Goal: Task Accomplishment & Management: Use online tool/utility

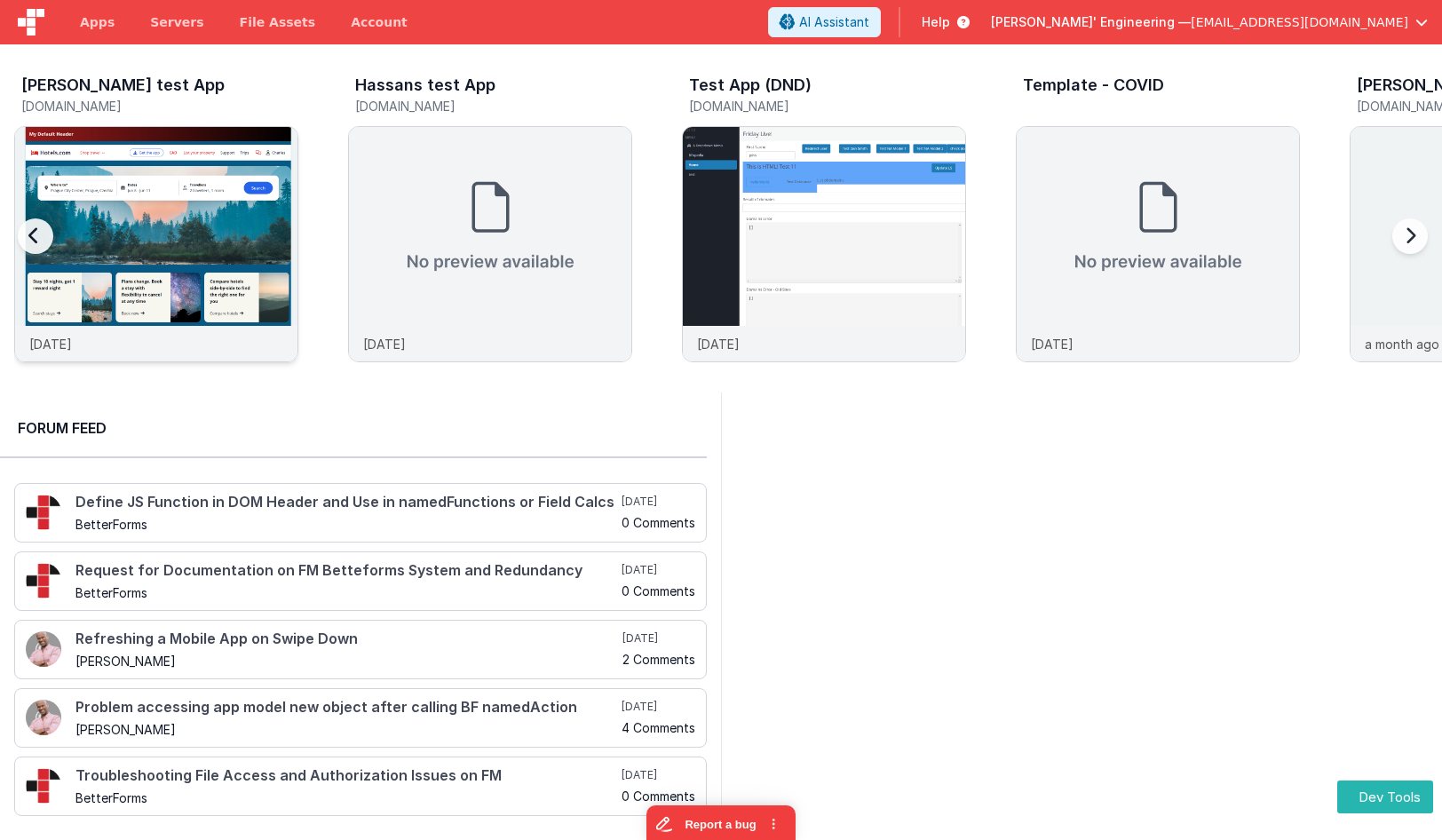
click at [239, 187] on img at bounding box center [156, 268] width 282 height 282
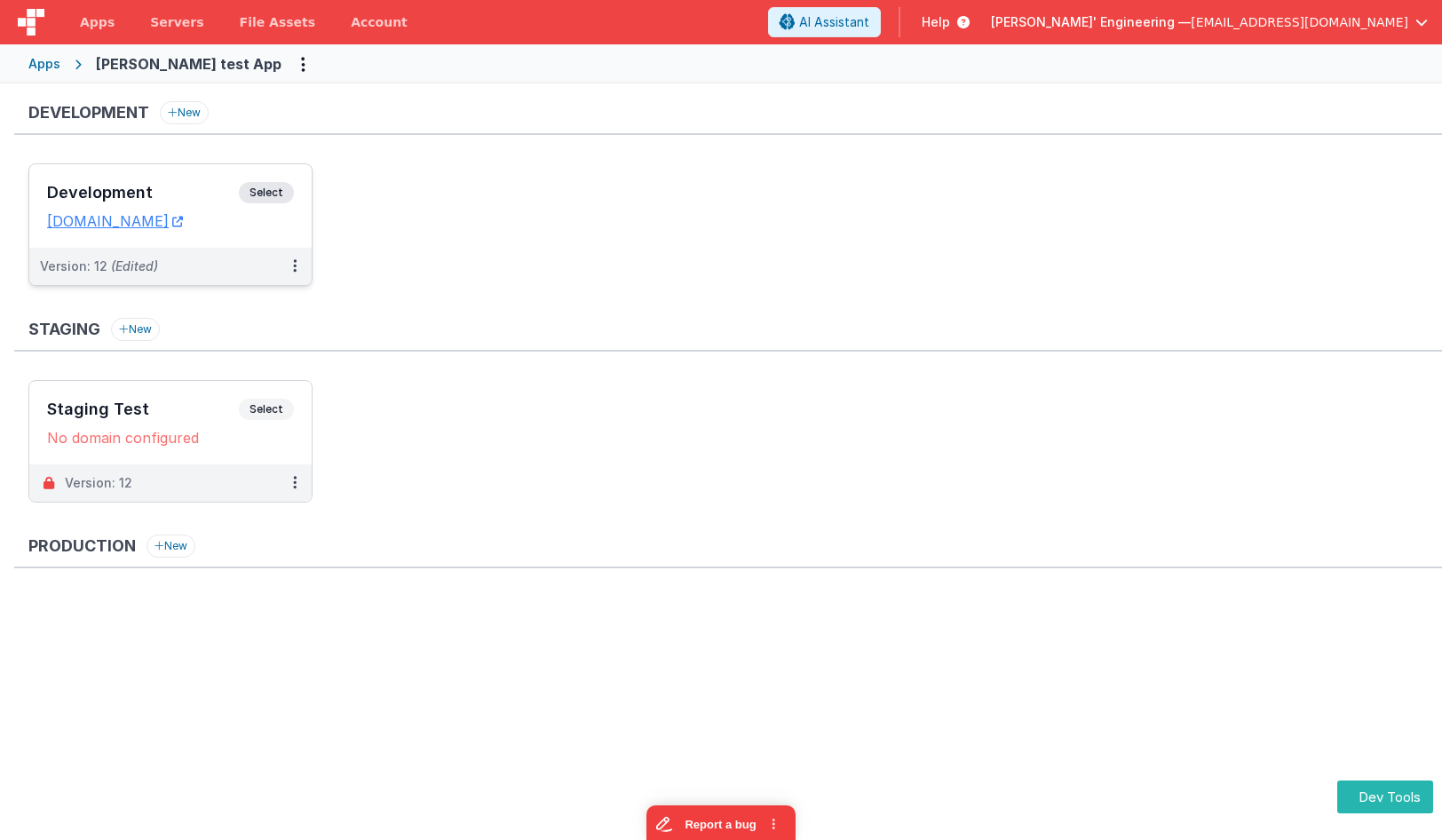
click at [284, 200] on span "Select" at bounding box center [266, 192] width 55 height 22
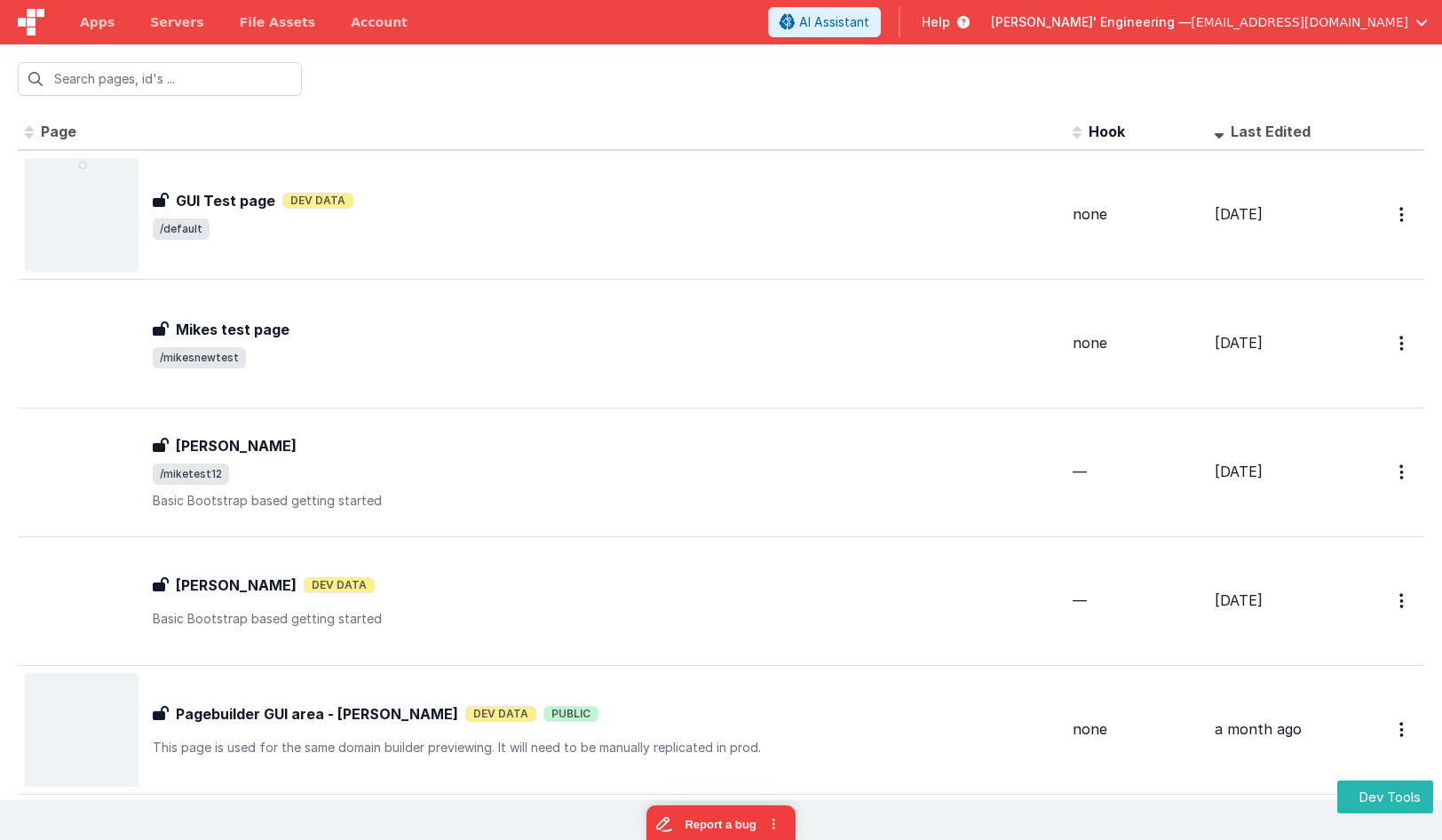
click at [520, 112] on div at bounding box center [721, 79] width 1442 height 69
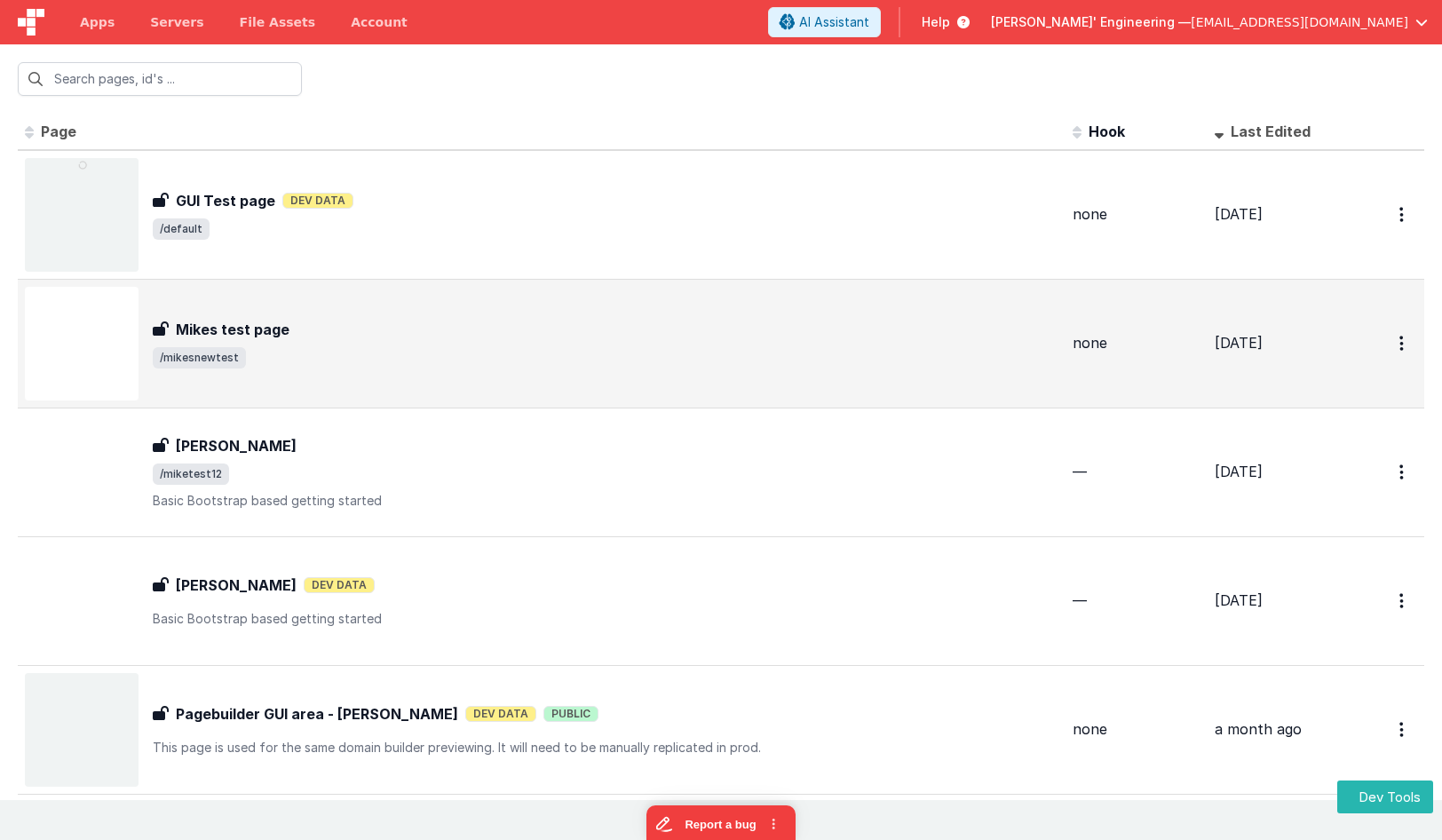
scroll to position [12, 0]
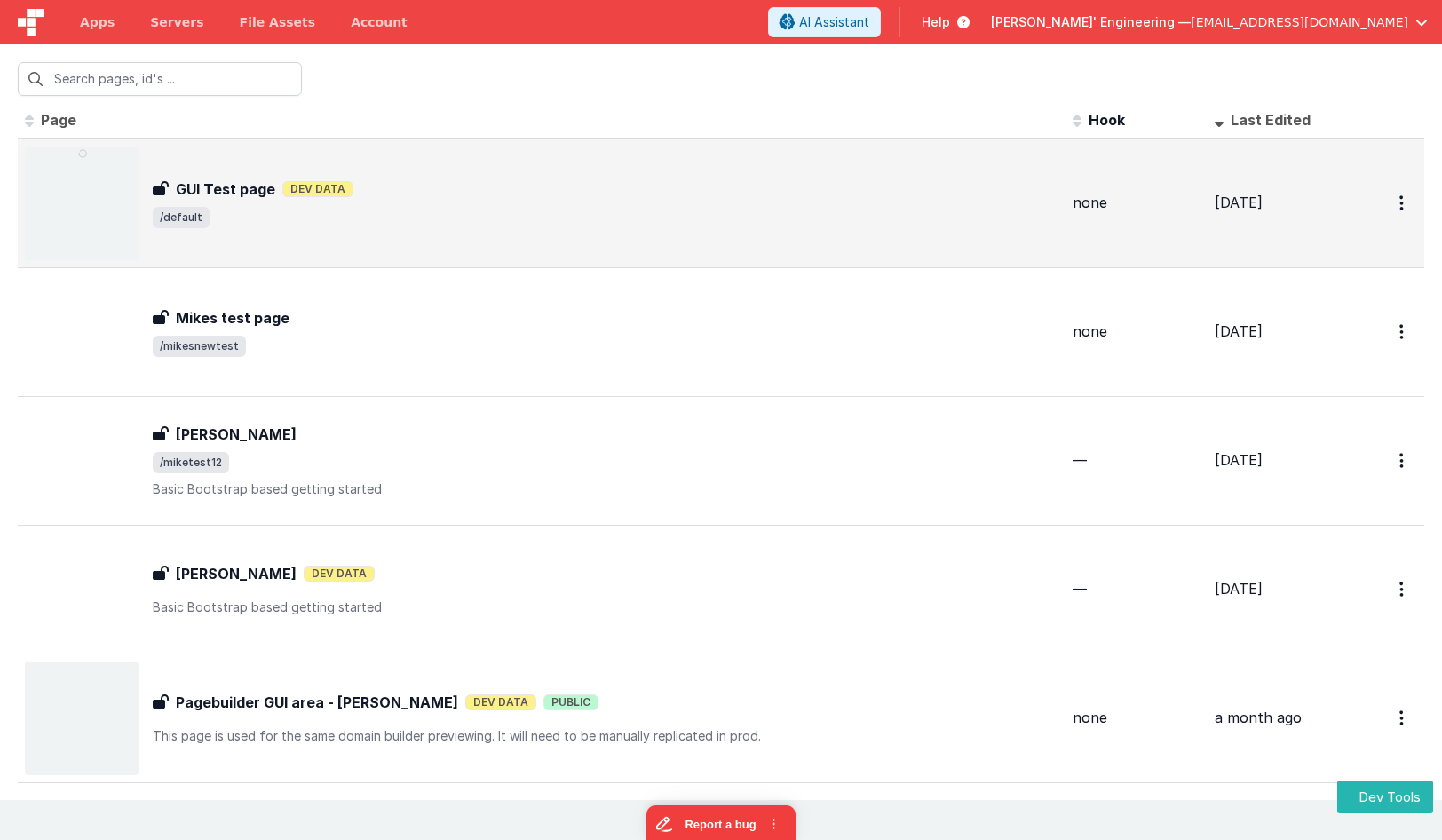
click at [537, 236] on div "GUI Test page GUI Test page Dev Data /default" at bounding box center [541, 202] width 1033 height 114
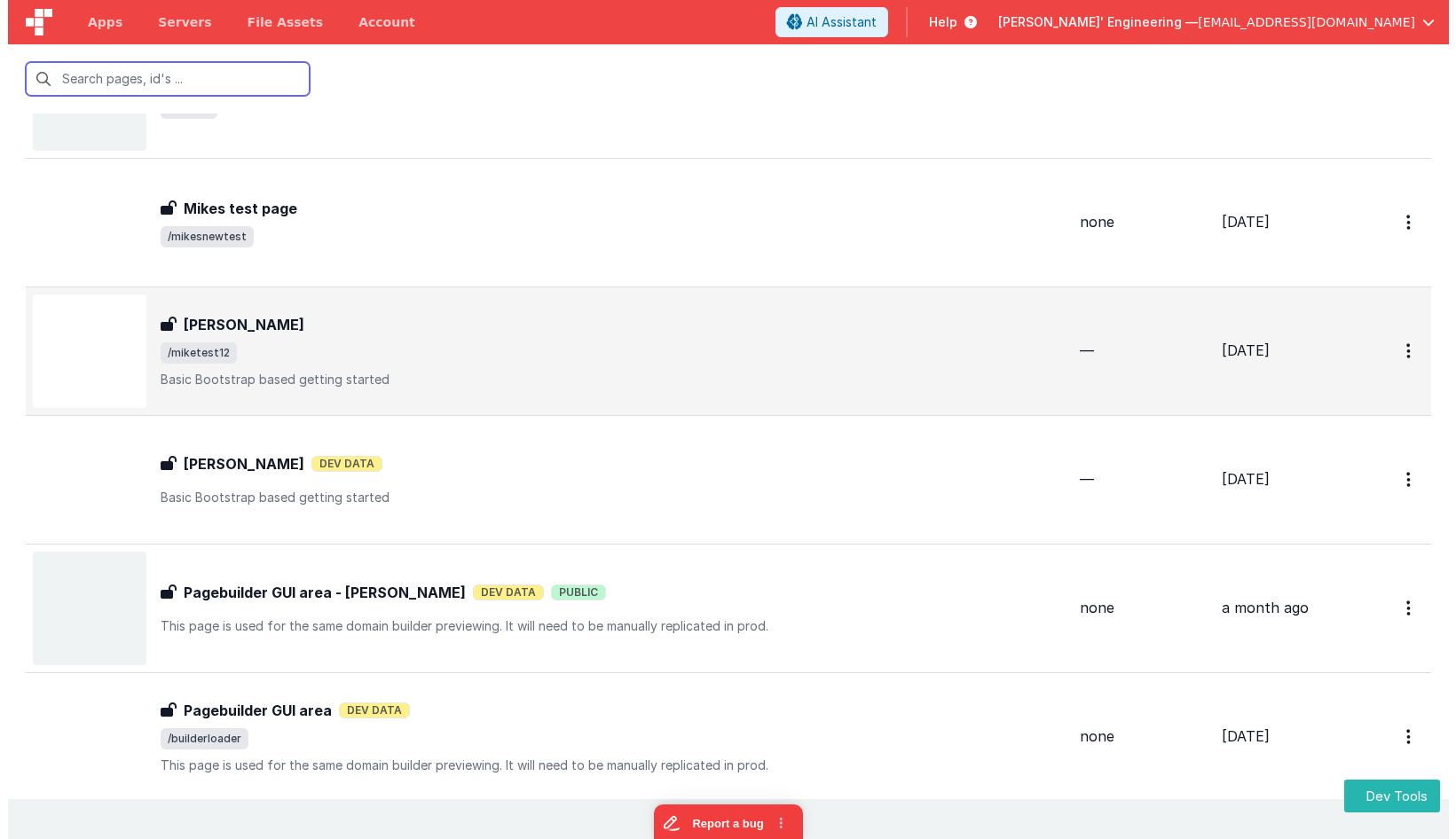
scroll to position [123, 0]
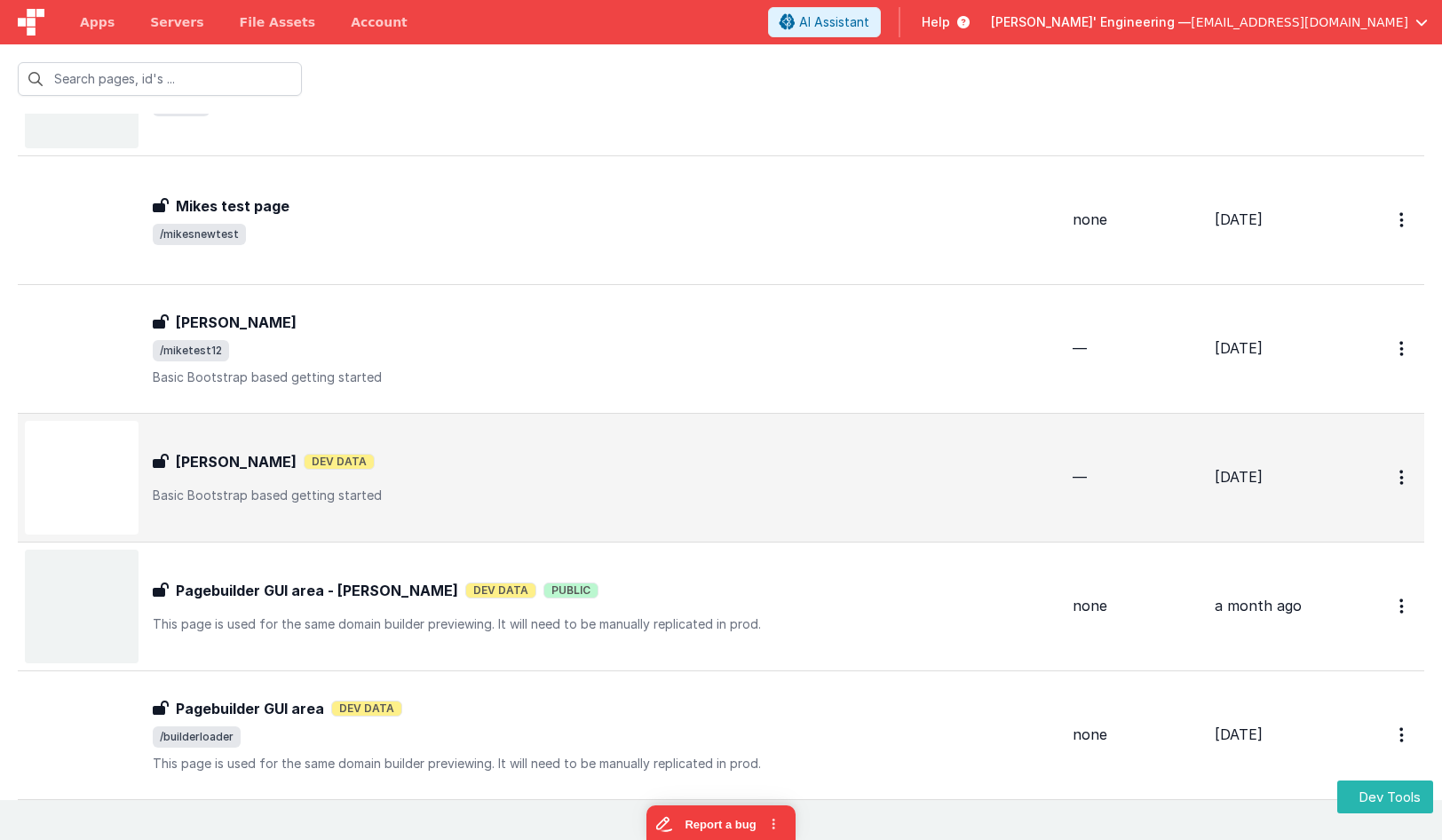
click at [493, 490] on p "Basic Bootstrap based getting started" at bounding box center [606, 496] width 906 height 18
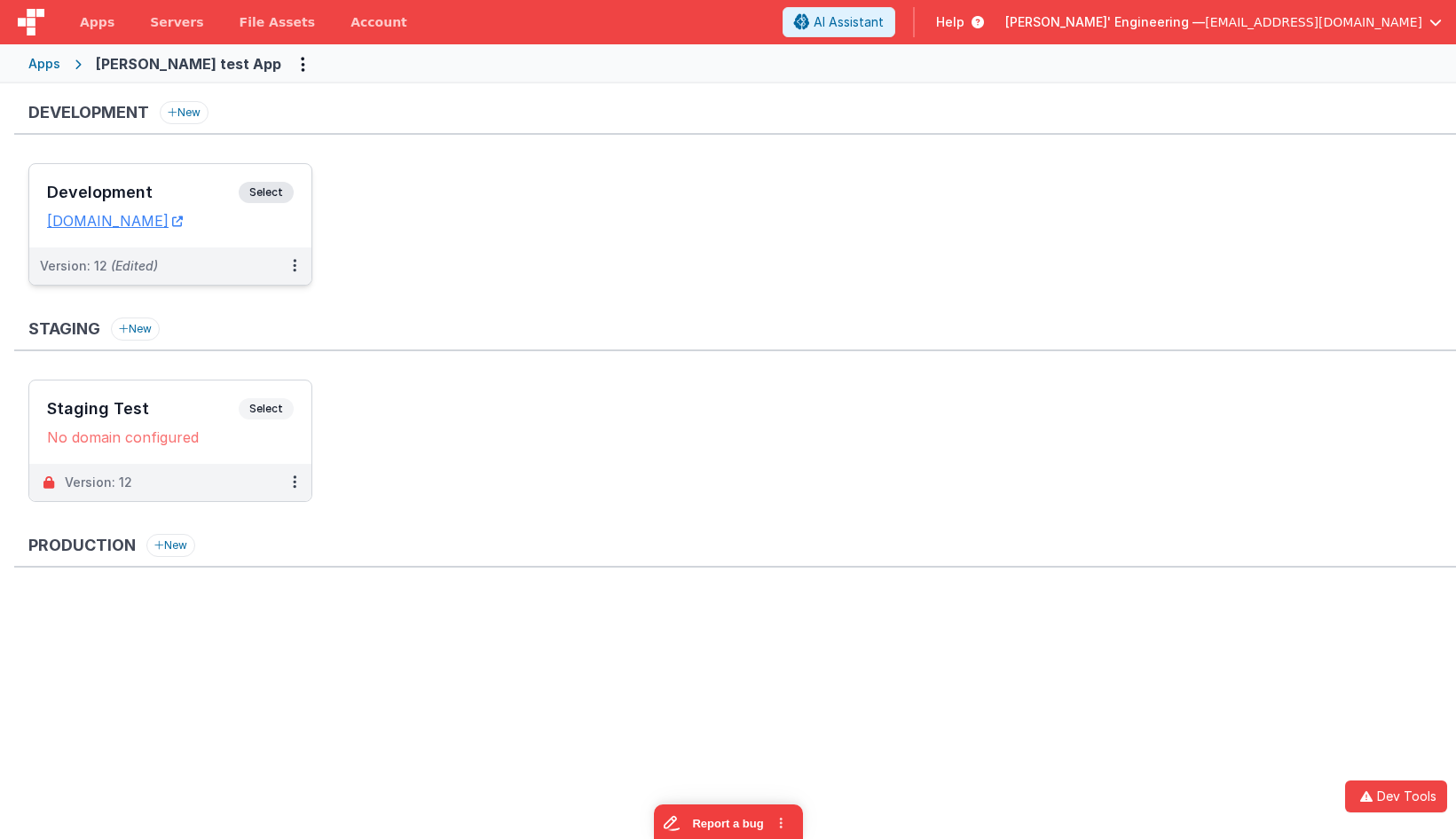
click at [264, 181] on span "Select" at bounding box center [266, 192] width 55 height 22
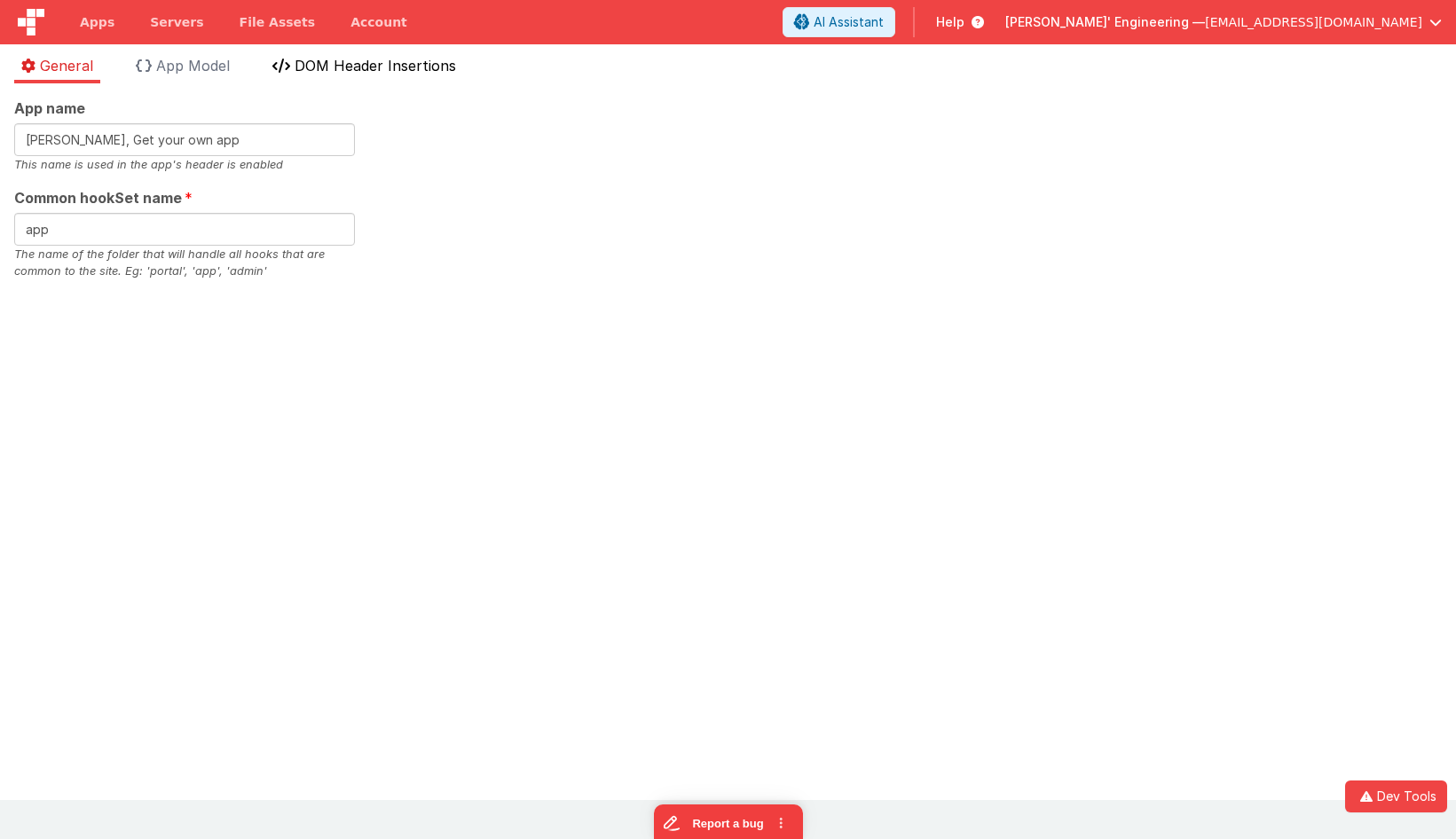
click at [381, 71] on span "DOM Header Insertions" at bounding box center [376, 66] width 162 height 18
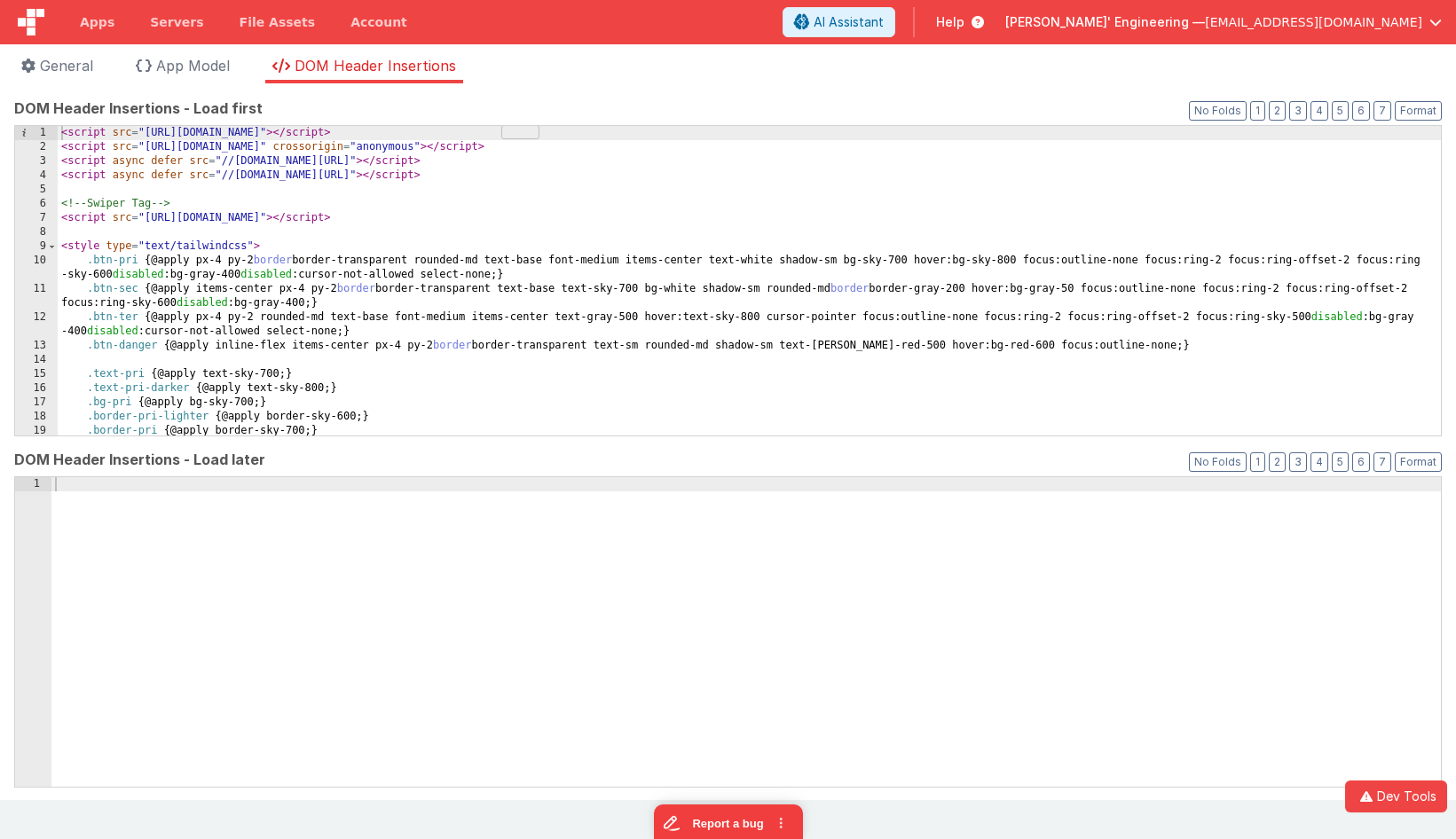
click at [406, 263] on div "< script src = "[URL][DOMAIN_NAME]" > </ script > < script src = "[URL][DOMAIN_…" at bounding box center [748, 295] width 1383 height 338
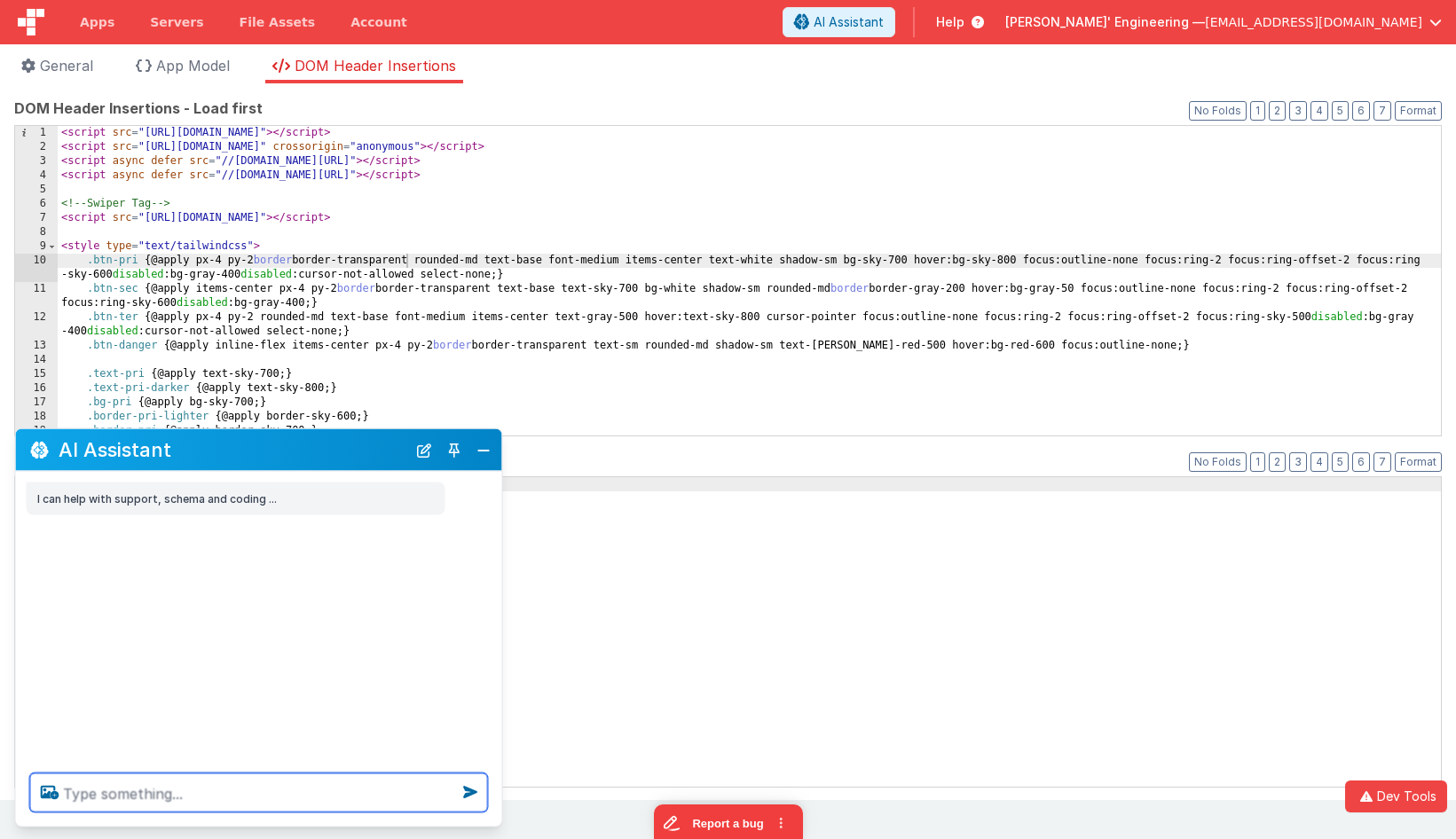
type textarea "a"
type textarea "remove tailwind"
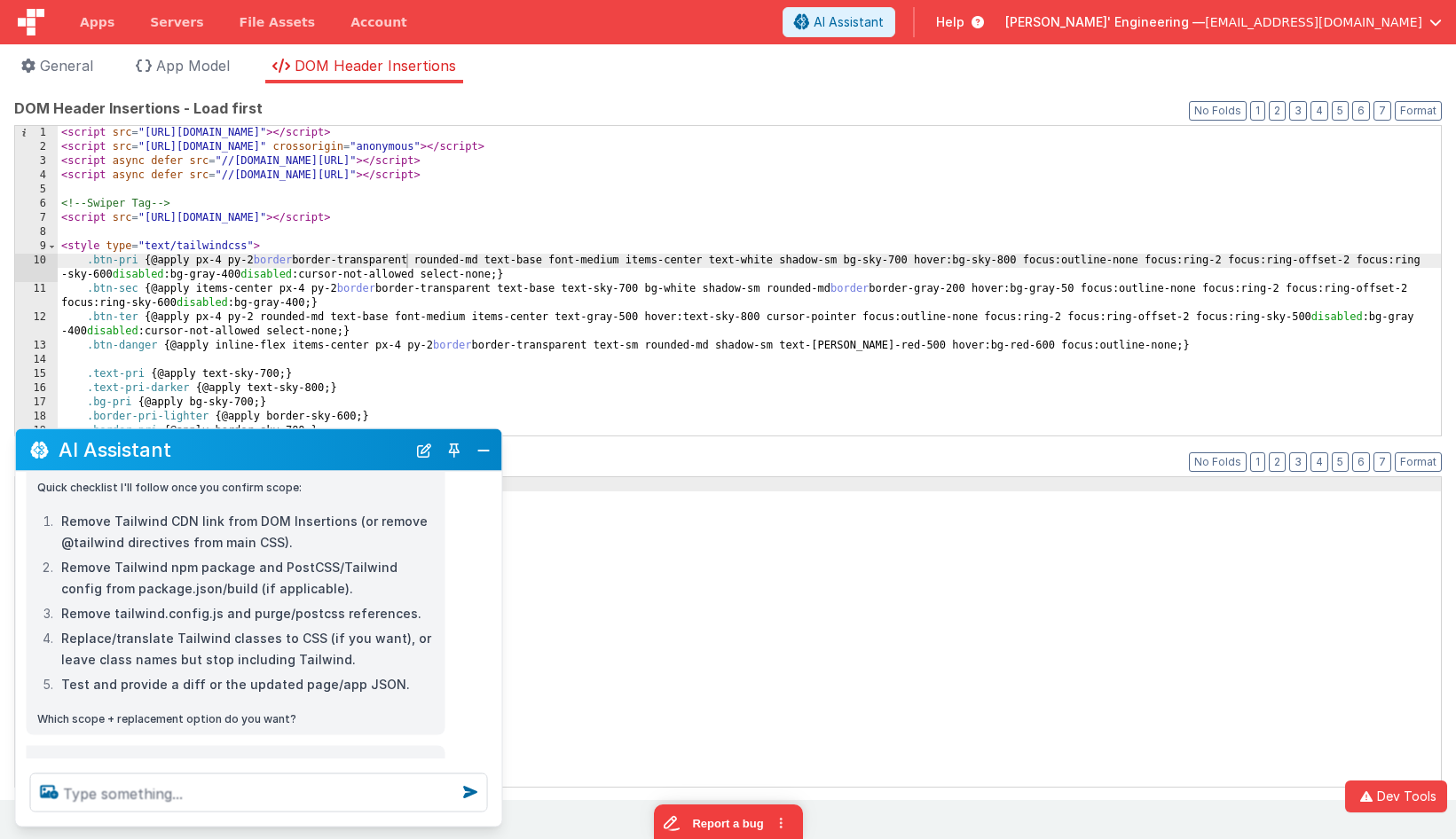
scroll to position [619, 0]
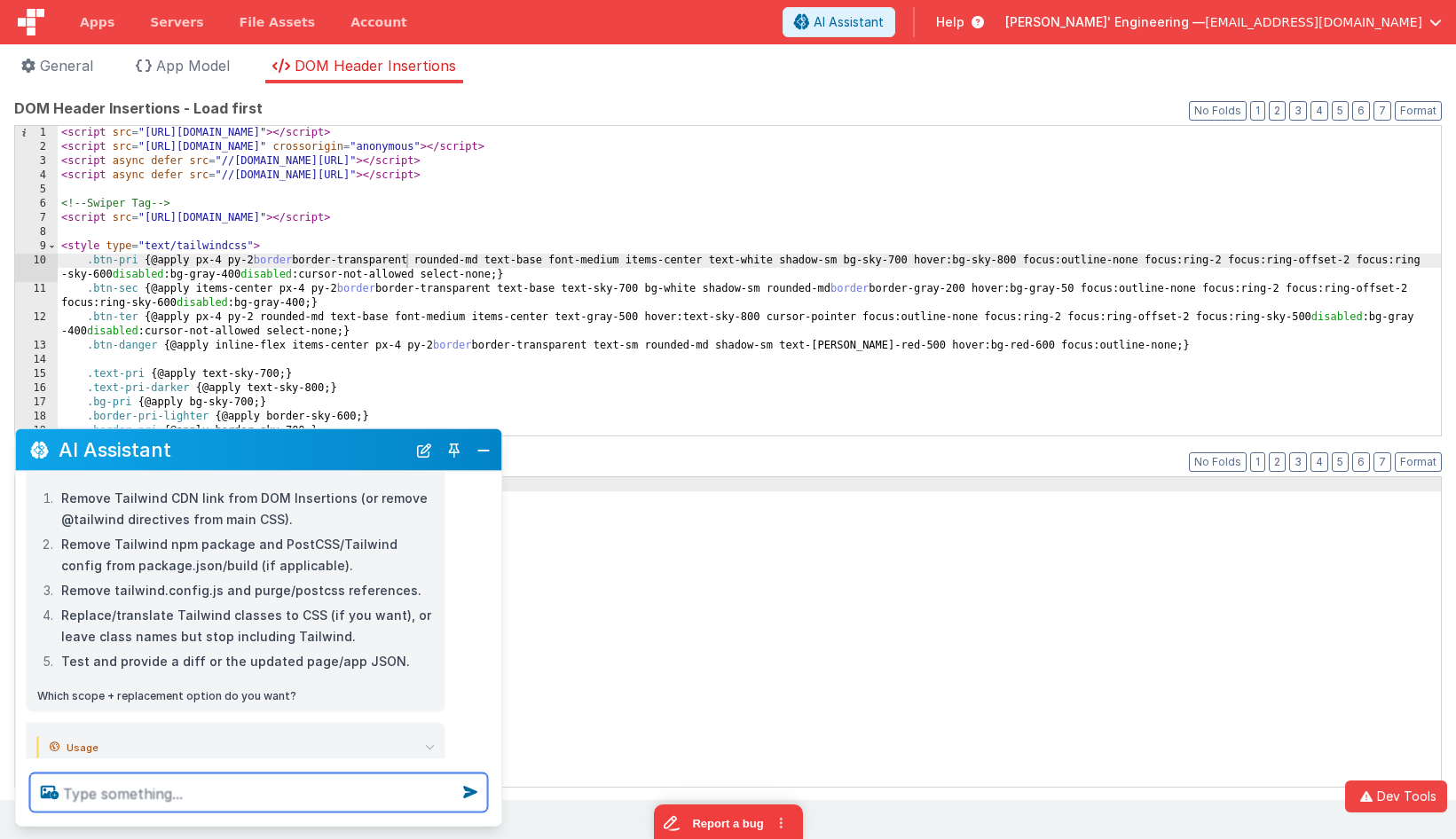
click at [253, 798] on textarea at bounding box center [259, 794] width 457 height 39
type textarea "i want to test editing code"
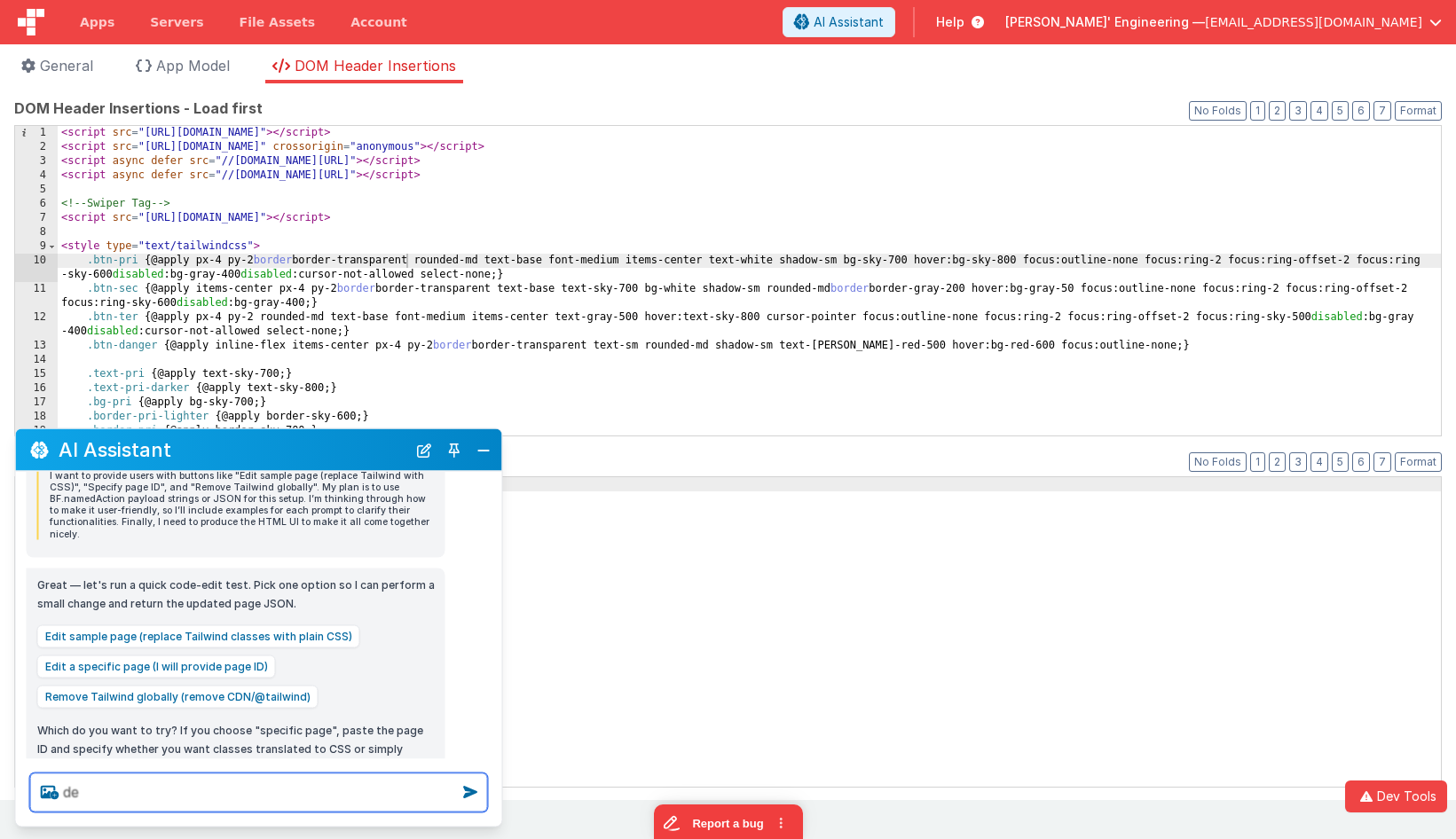
scroll to position [0, 0]
type textarea "debugp"
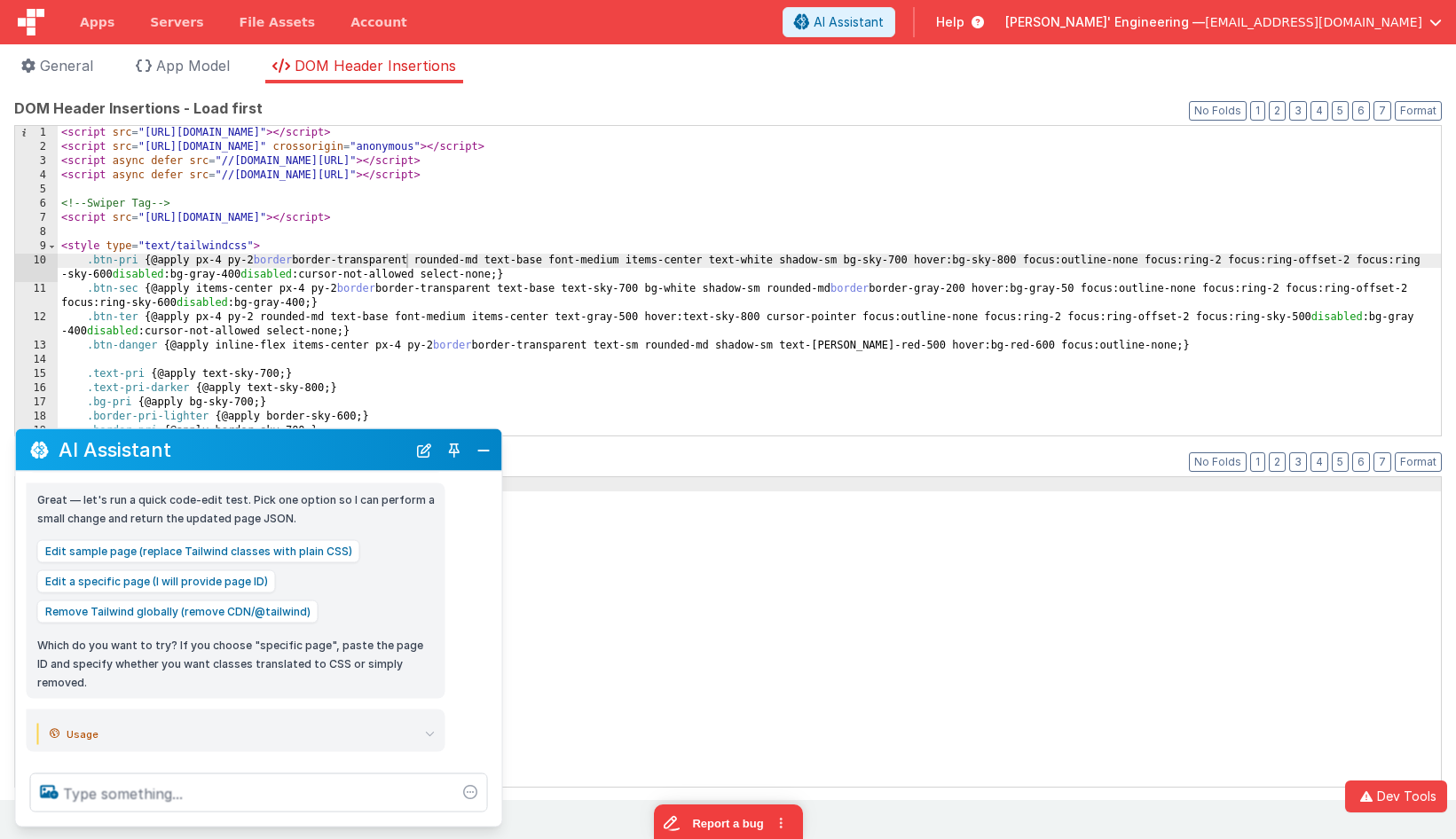
scroll to position [1149, 0]
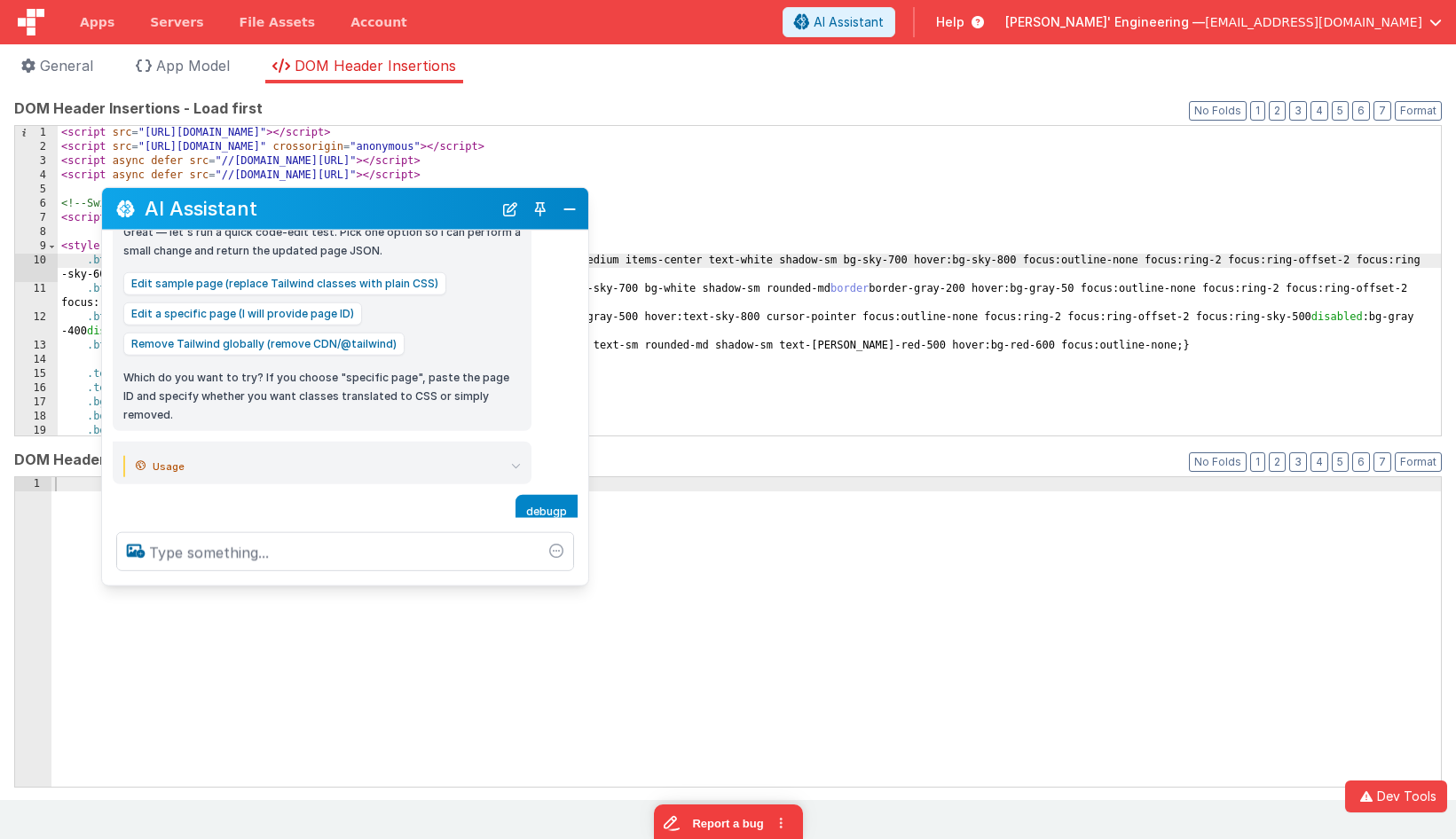
drag, startPoint x: 325, startPoint y: 369, endPoint x: 371, endPoint y: 215, distance: 160.7
click at [371, 215] on h2 "AI Assistant" at bounding box center [318, 209] width 348 height 22
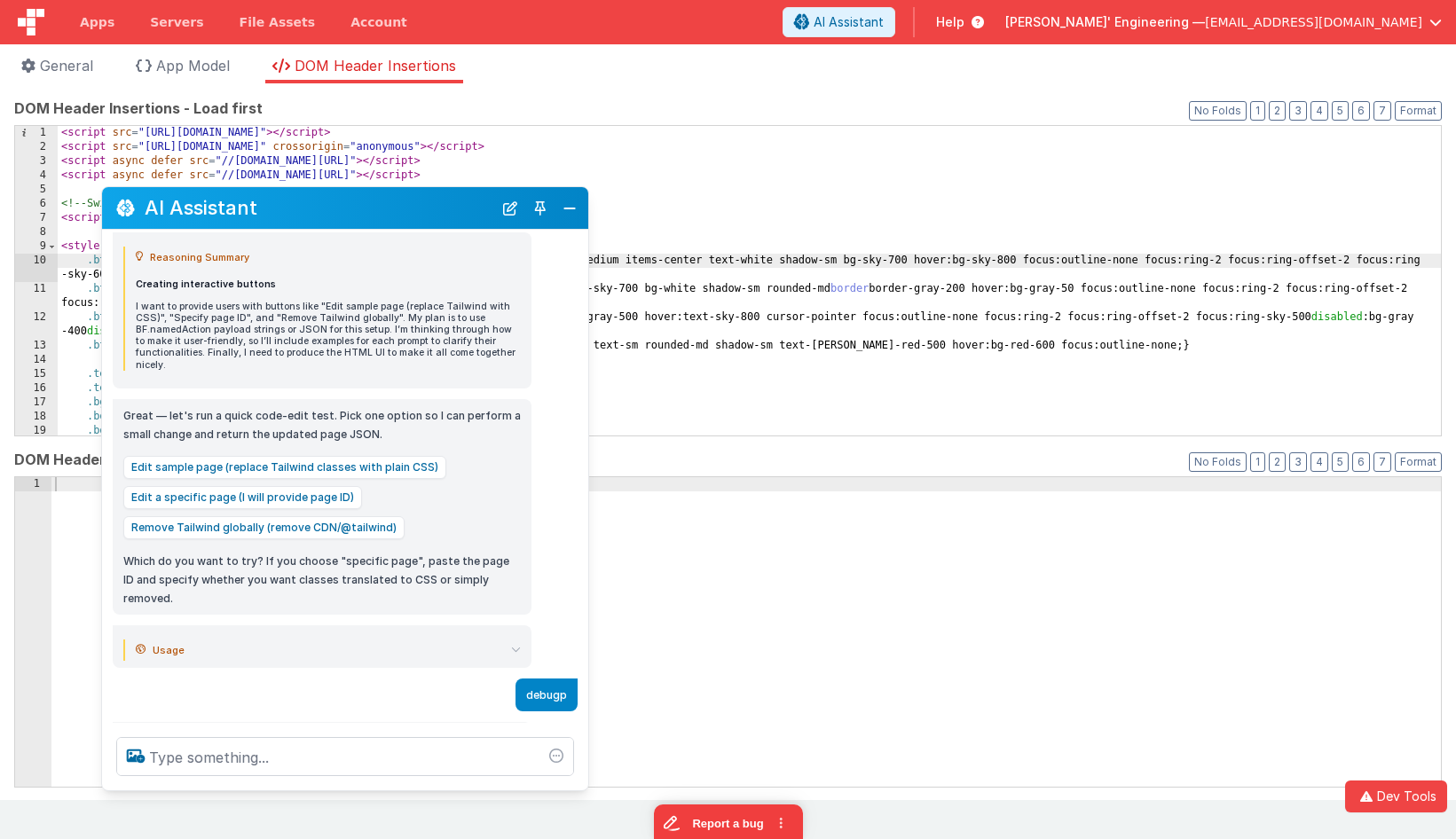
scroll to position [943, 0]
